Goal: Transaction & Acquisition: Obtain resource

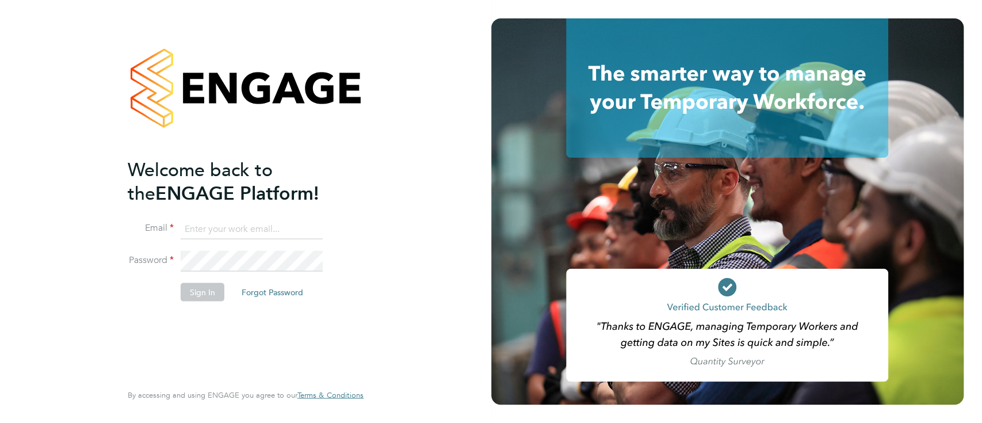
type input "[PERSON_NAME][EMAIL_ADDRESS][DOMAIN_NAME]"
click at [210, 294] on button "Sign In" at bounding box center [203, 291] width 44 height 18
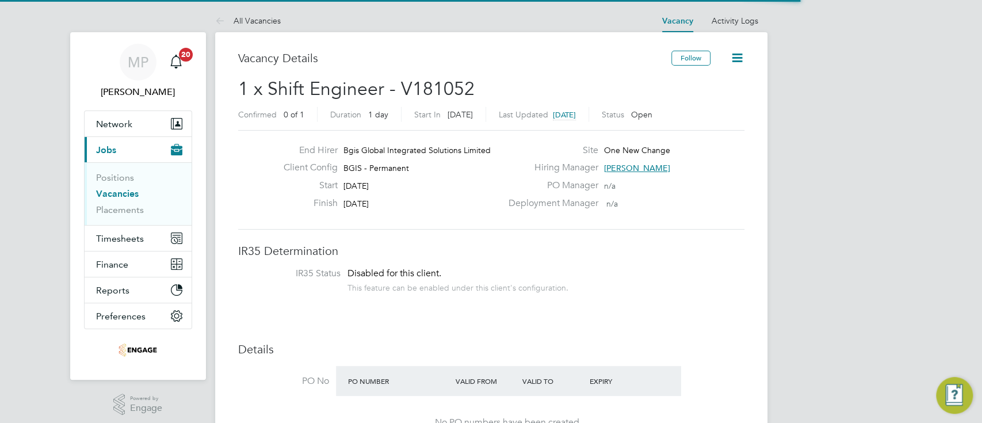
scroll to position [35, 80]
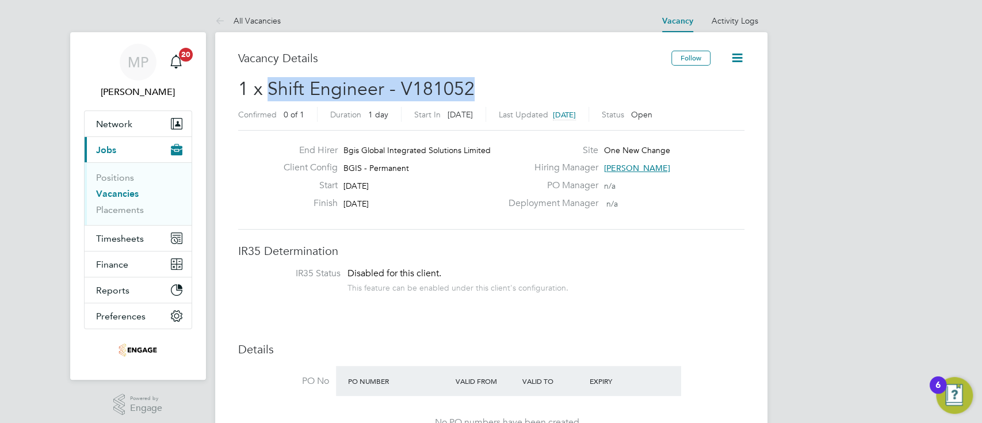
drag, startPoint x: 268, startPoint y: 90, endPoint x: 472, endPoint y: 86, distance: 204.2
click at [472, 86] on h2 "1 x Shift Engineer - V181052 Confirmed 0 of 1 Duration 1 day Start In 2 days ag…" at bounding box center [491, 101] width 506 height 48
copy span "Shift Engineer - V181052"
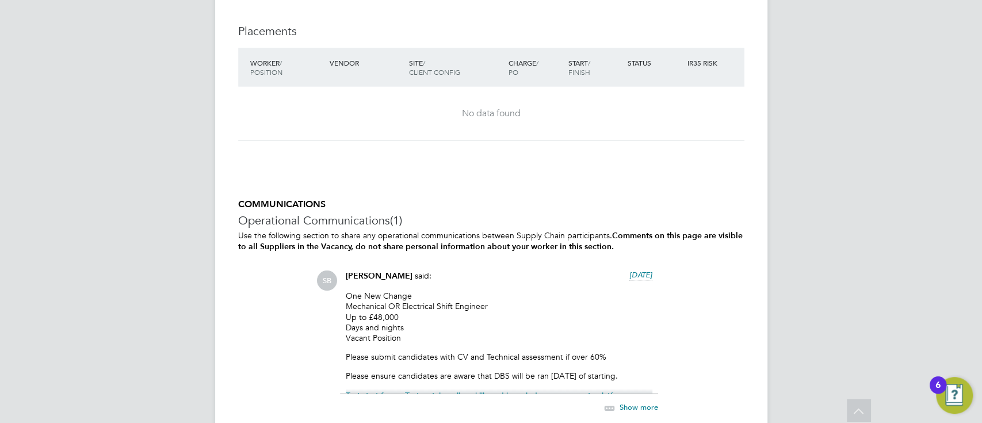
scroll to position [1763, 0]
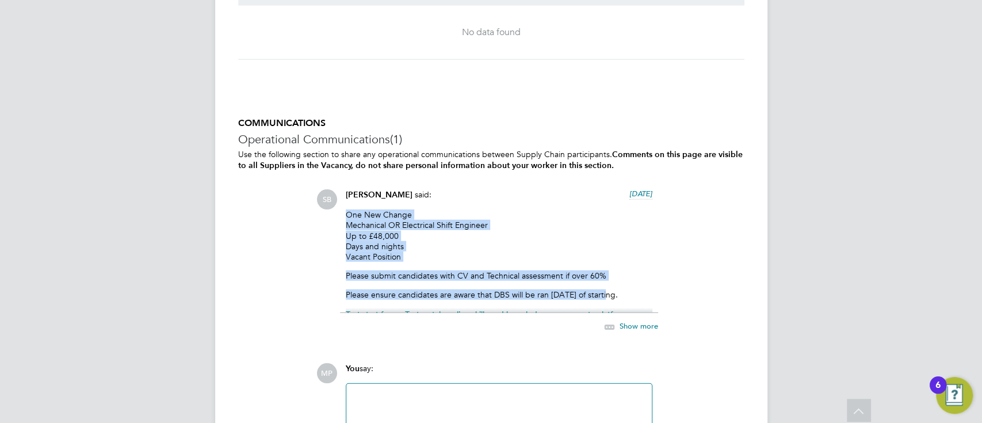
drag, startPoint x: 346, startPoint y: 214, endPoint x: 609, endPoint y: 290, distance: 273.6
click at [609, 290] on div "One New Change Mechanical OR Electrical Shift Engineer Up to £48,000 Days and n…" at bounding box center [499, 261] width 307 height 104
click at [635, 321] on span "Show more" at bounding box center [638, 326] width 39 height 10
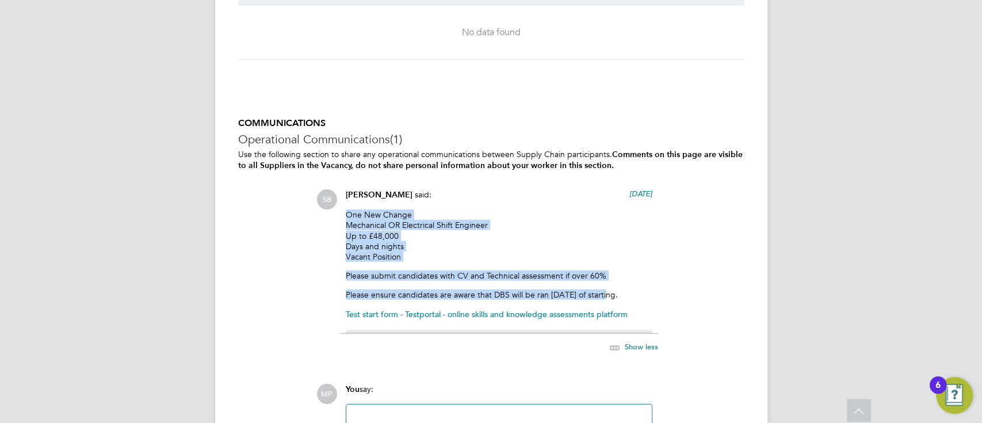
click at [519, 248] on p "One New Change Mechanical OR Electrical Shift Engineer Up to £48,000 Days and n…" at bounding box center [499, 235] width 307 height 52
drag, startPoint x: 347, startPoint y: 215, endPoint x: 656, endPoint y: 318, distance: 325.7
click at [656, 318] on div "Sasha Baird said: 2 days ago One New Change Mechanical OR Electrical Shift Engi…" at bounding box center [499, 277] width 318 height 177
copy div "One New Change Mechanical OR Electrical Shift Engineer Up to £48,000 Days and n…"
click at [512, 231] on p "One New Change Mechanical OR Electrical Shift Engineer Up to £48,000 Days and n…" at bounding box center [499, 235] width 307 height 52
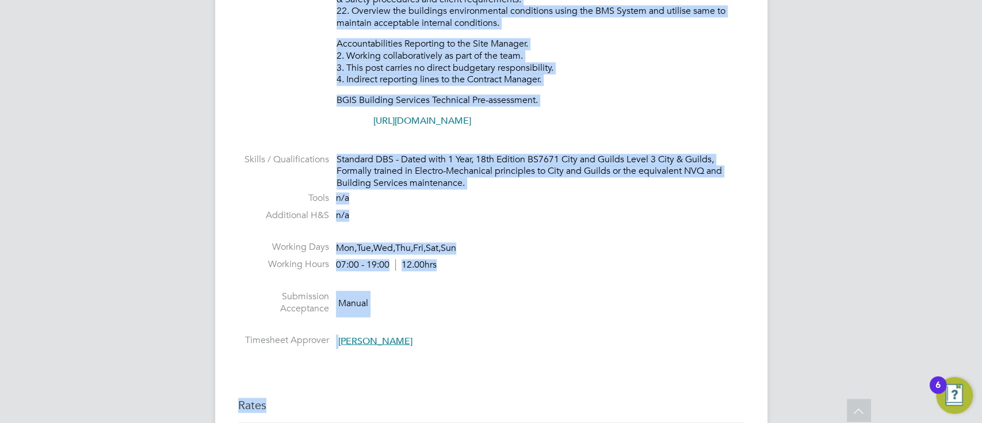
scroll to position [1010, 0]
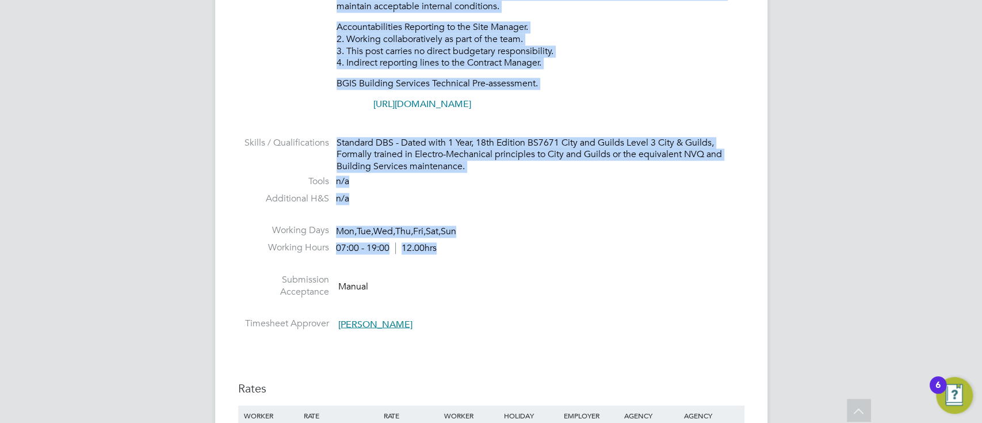
drag, startPoint x: 336, startPoint y: 52, endPoint x: 465, endPoint y: 252, distance: 238.0
copy ul "To ensure all environmental conditions are maintained at all times with regard …"
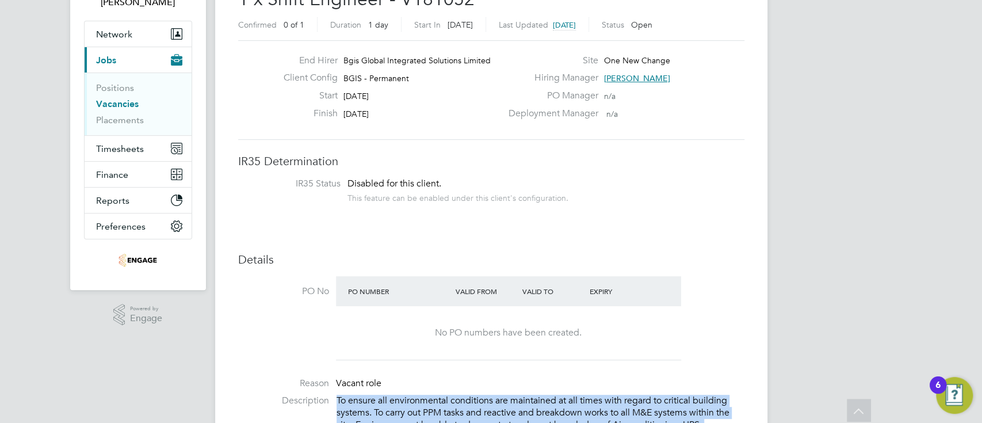
scroll to position [0, 0]
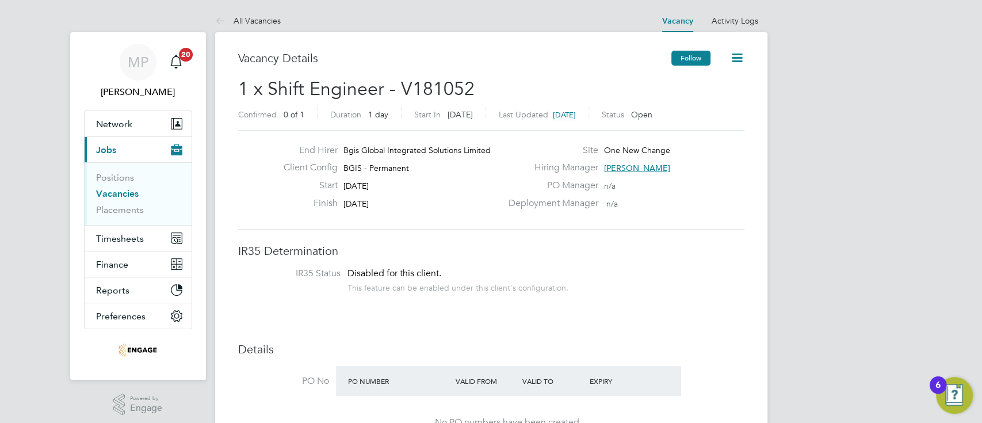
click at [692, 56] on button "Follow" at bounding box center [690, 58] width 39 height 15
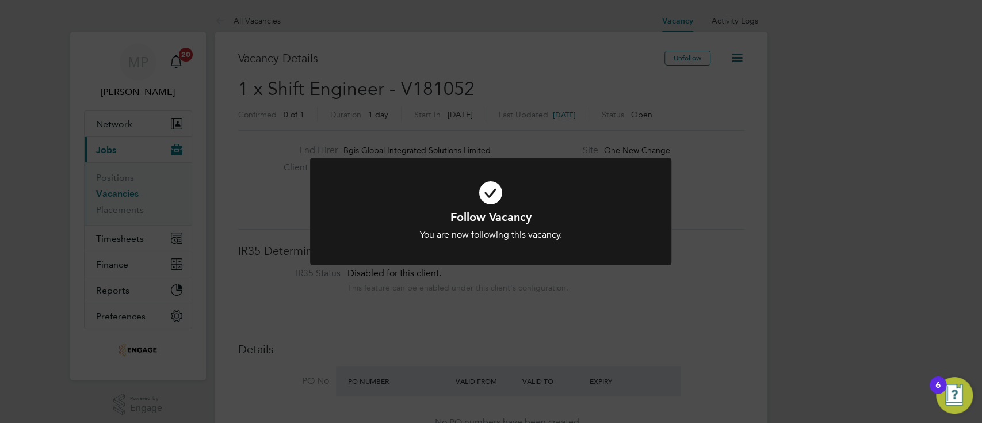
click at [117, 193] on div "Follow Vacancy You are now following this vacancy. Cancel Okay" at bounding box center [491, 211] width 982 height 423
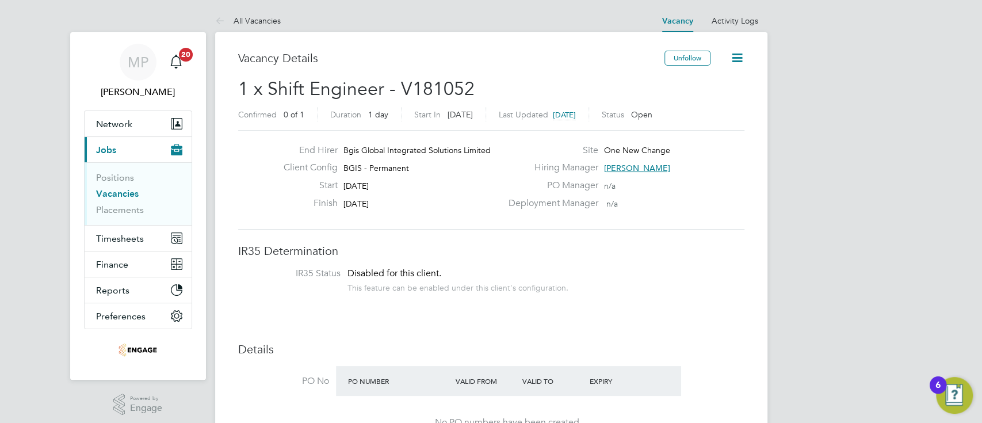
click at [117, 193] on link "Vacancies" at bounding box center [117, 193] width 43 height 11
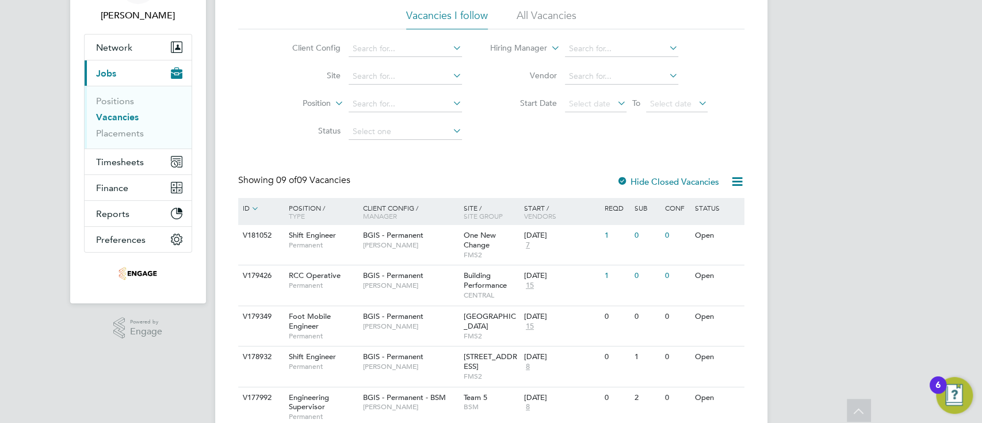
scroll to position [153, 0]
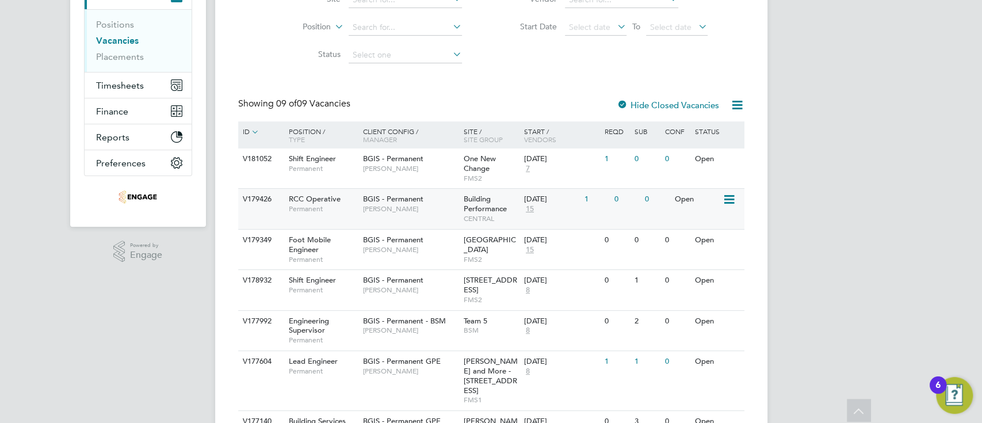
click at [495, 206] on span "Building Performance" at bounding box center [485, 204] width 43 height 20
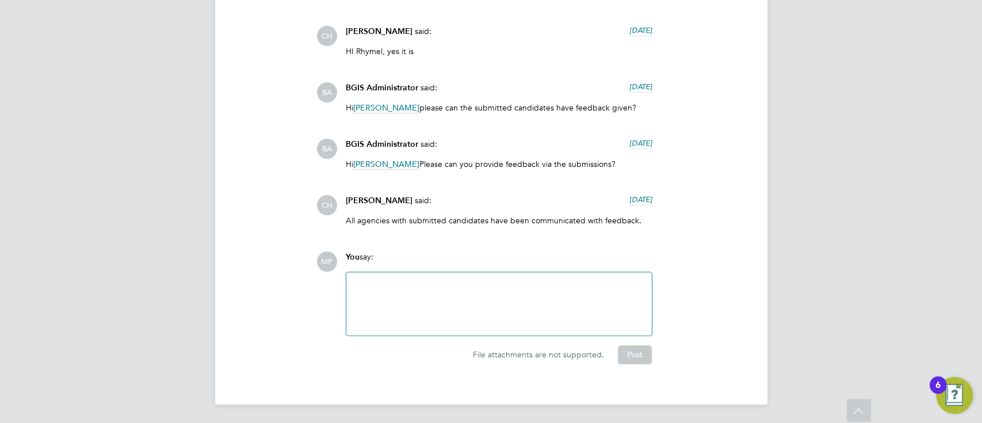
scroll to position [3178, 0]
